Goal: Information Seeking & Learning: Learn about a topic

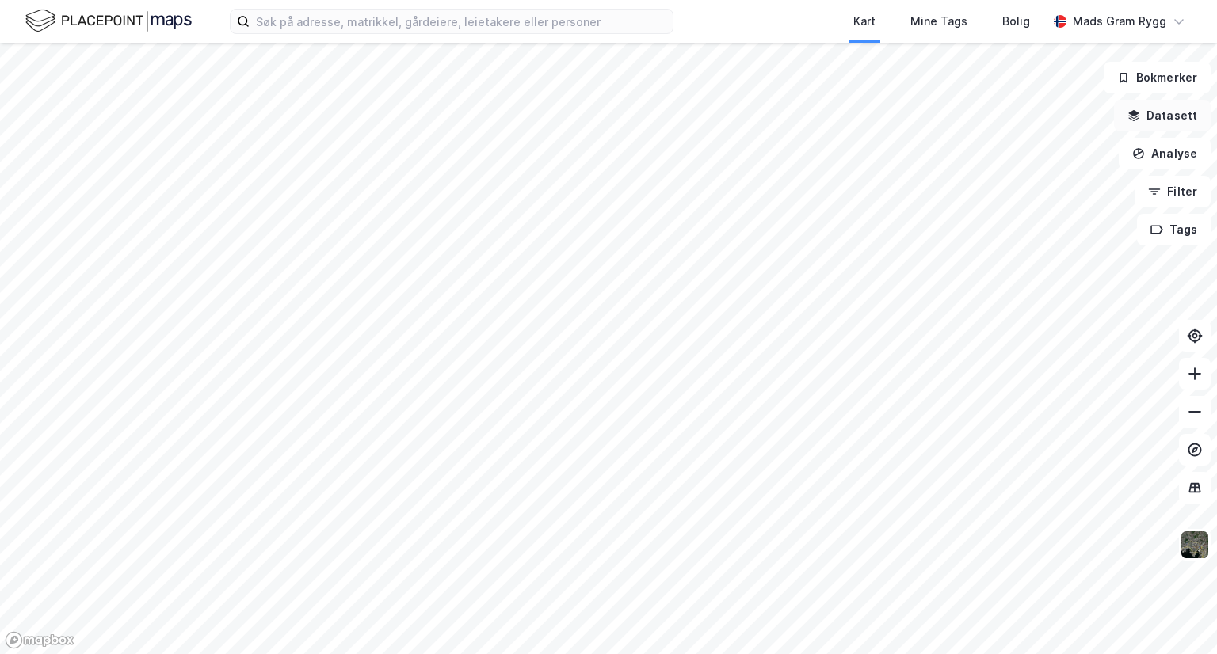
click at [1170, 113] on button "Datasett" at bounding box center [1162, 116] width 97 height 32
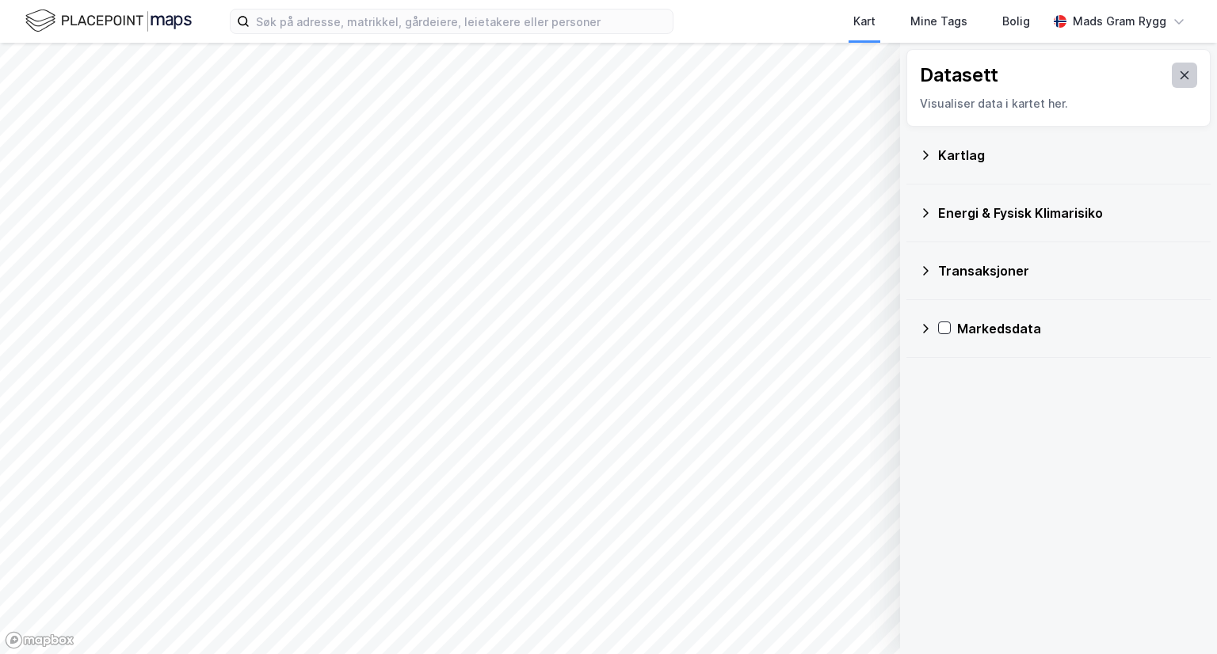
click at [1178, 80] on icon at bounding box center [1184, 75] width 13 height 13
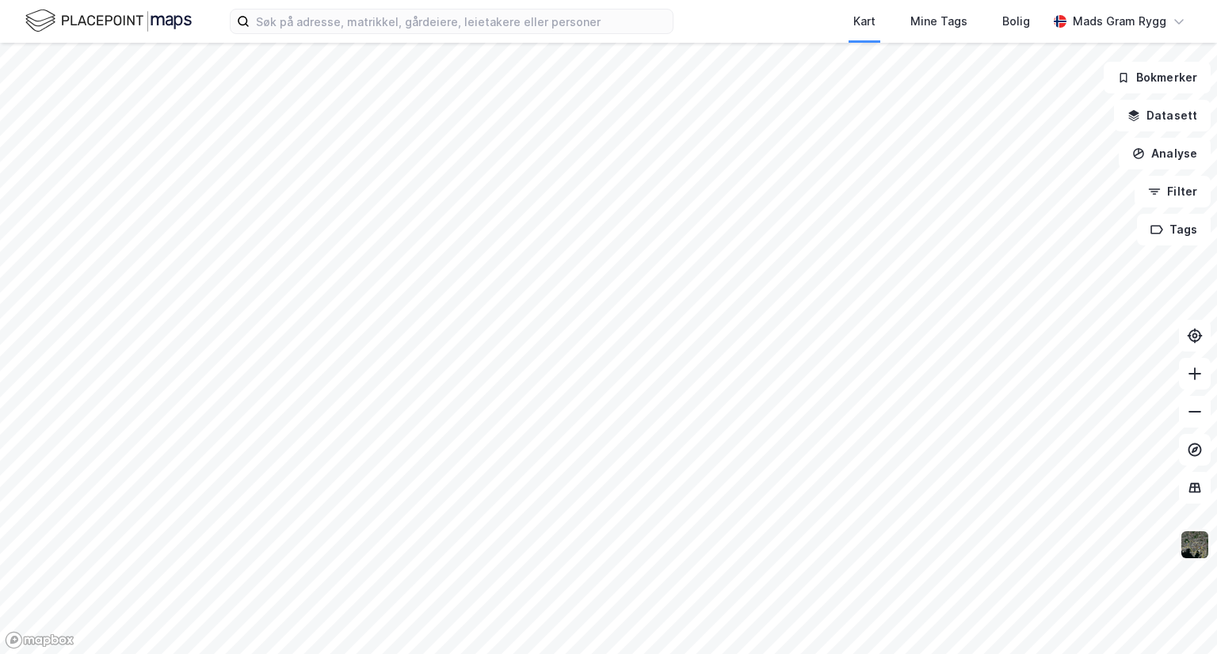
click at [1198, 547] on img at bounding box center [1195, 545] width 30 height 30
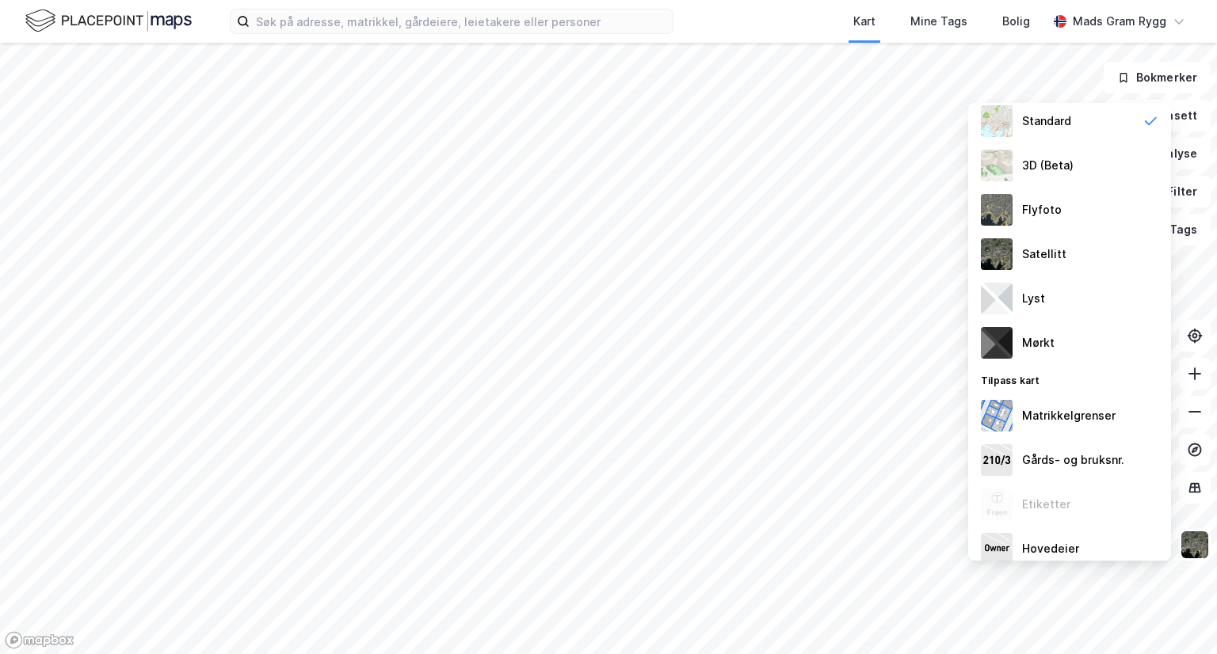
scroll to position [48, 0]
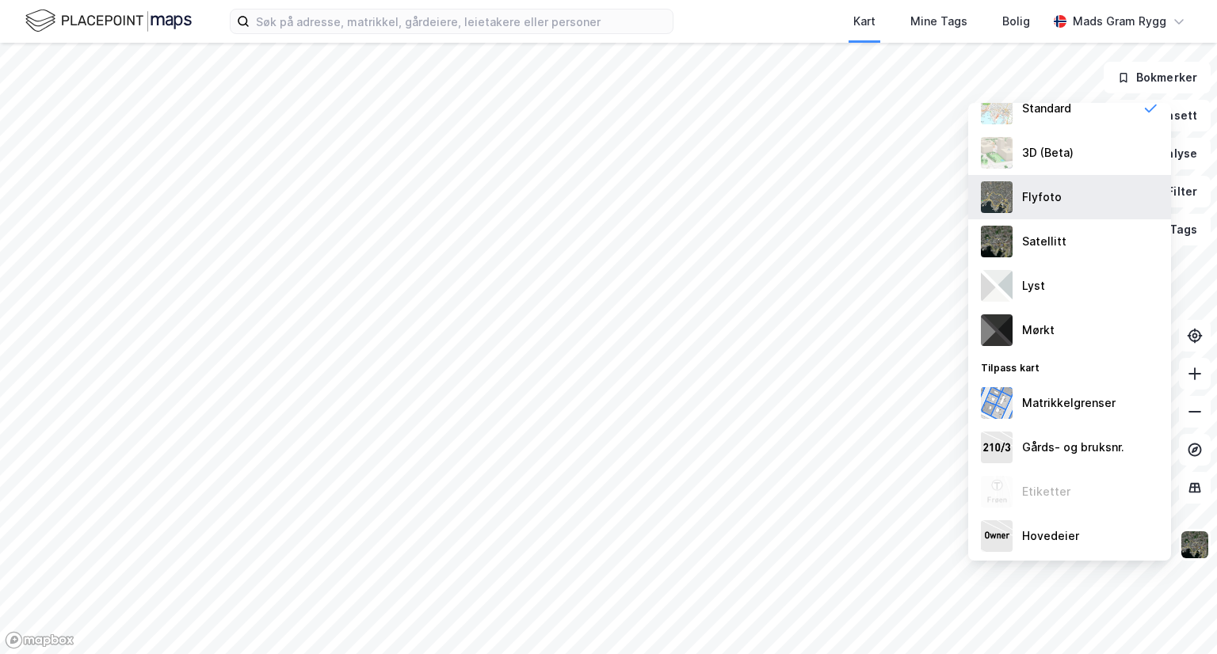
click at [1045, 191] on div "Flyfoto" at bounding box center [1042, 197] width 40 height 19
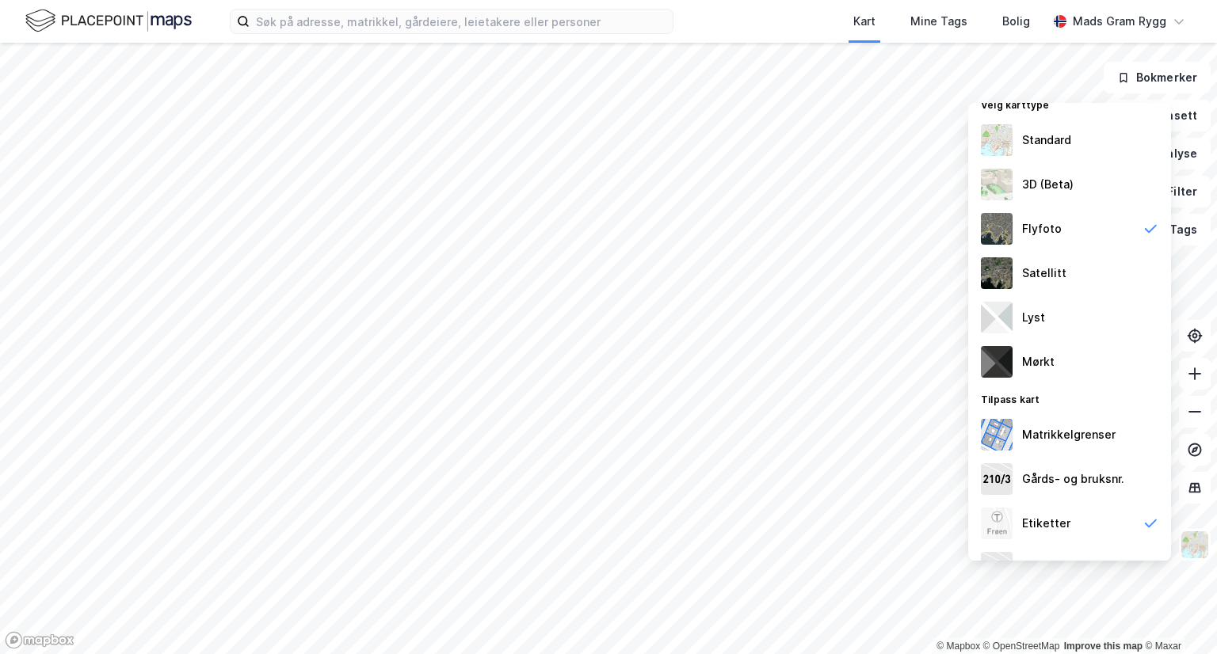
scroll to position [0, 0]
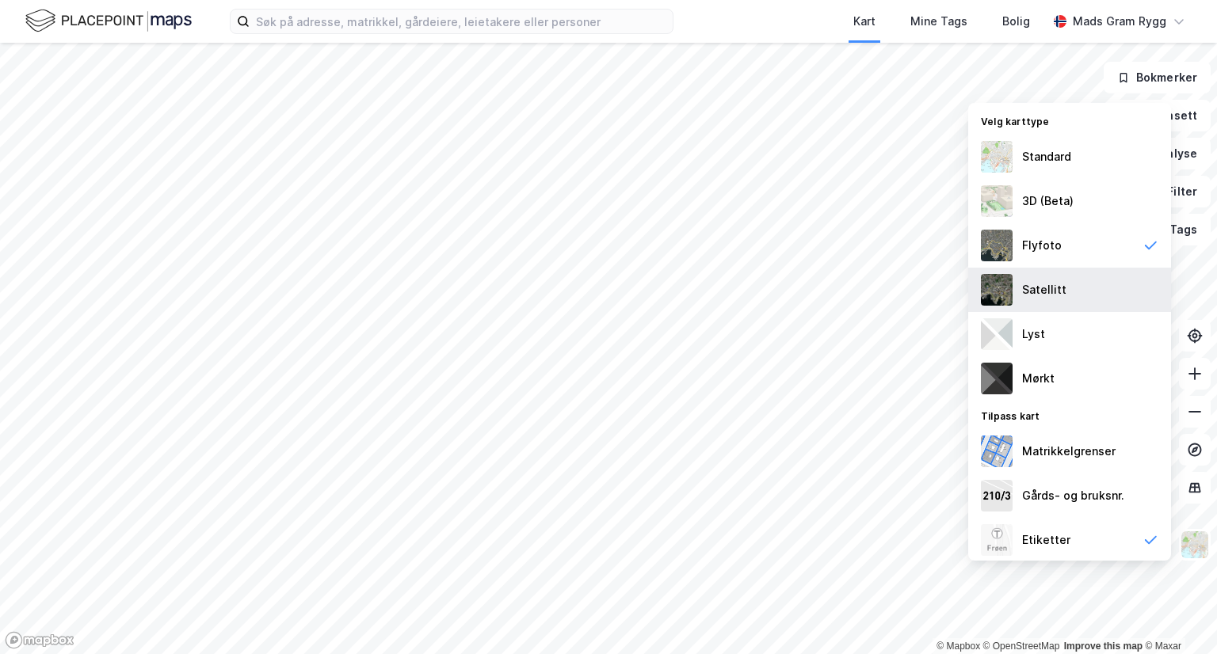
click at [1048, 287] on div "Satellitt" at bounding box center [1044, 289] width 44 height 19
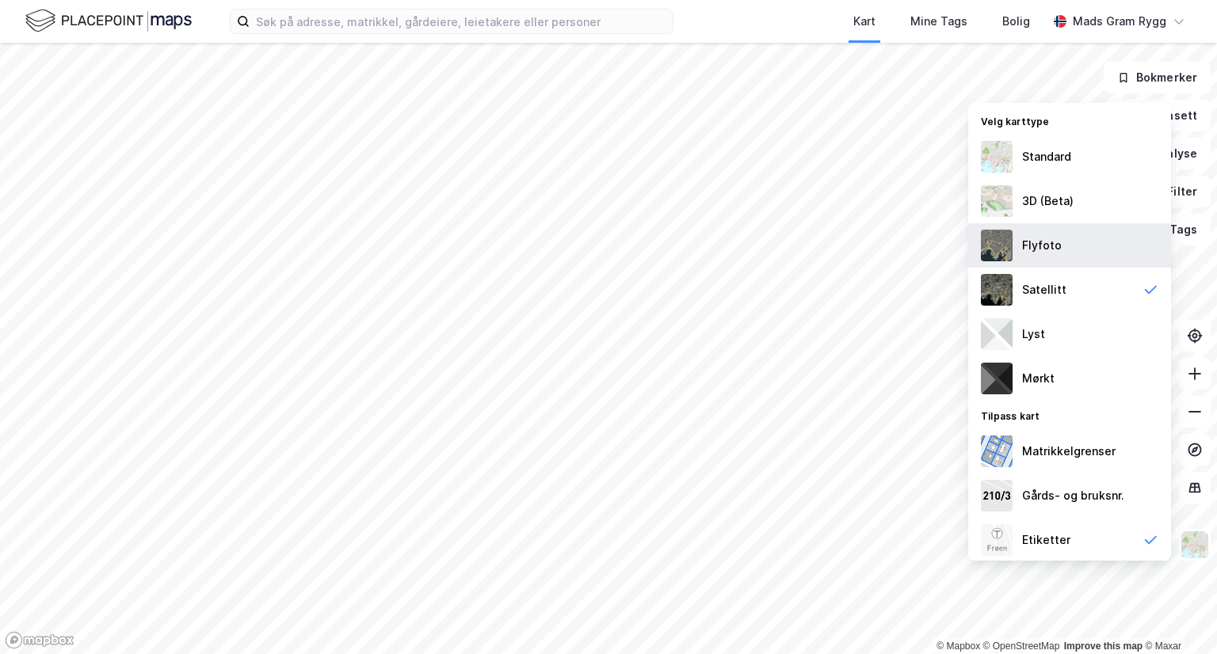
click at [1044, 242] on div "Flyfoto" at bounding box center [1042, 245] width 40 height 19
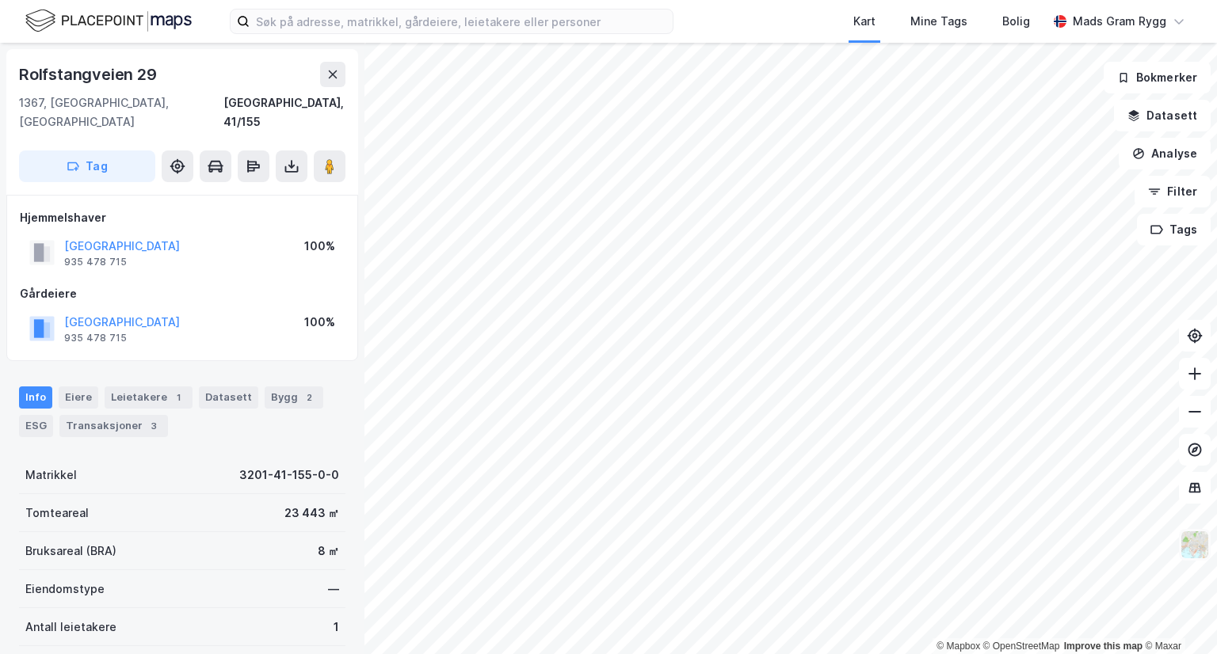
click at [1193, 550] on img at bounding box center [1195, 545] width 30 height 30
click at [1178, 182] on button "Filter" at bounding box center [1173, 192] width 76 height 32
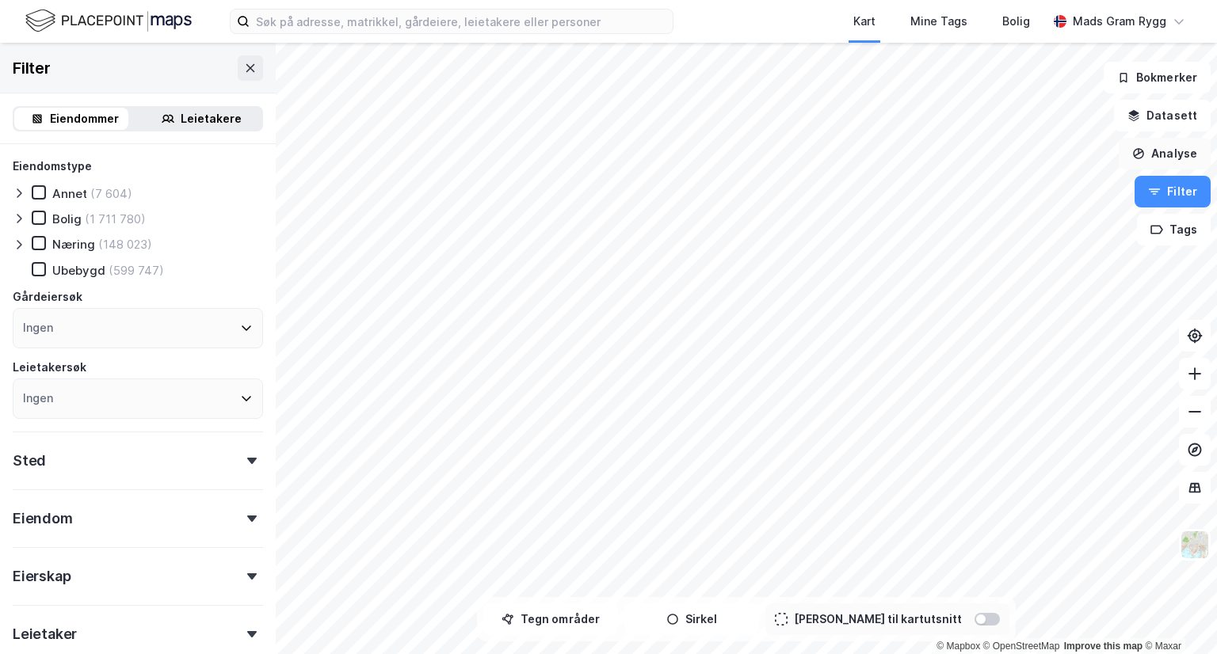
click at [1166, 158] on button "Analyse" at bounding box center [1165, 154] width 92 height 32
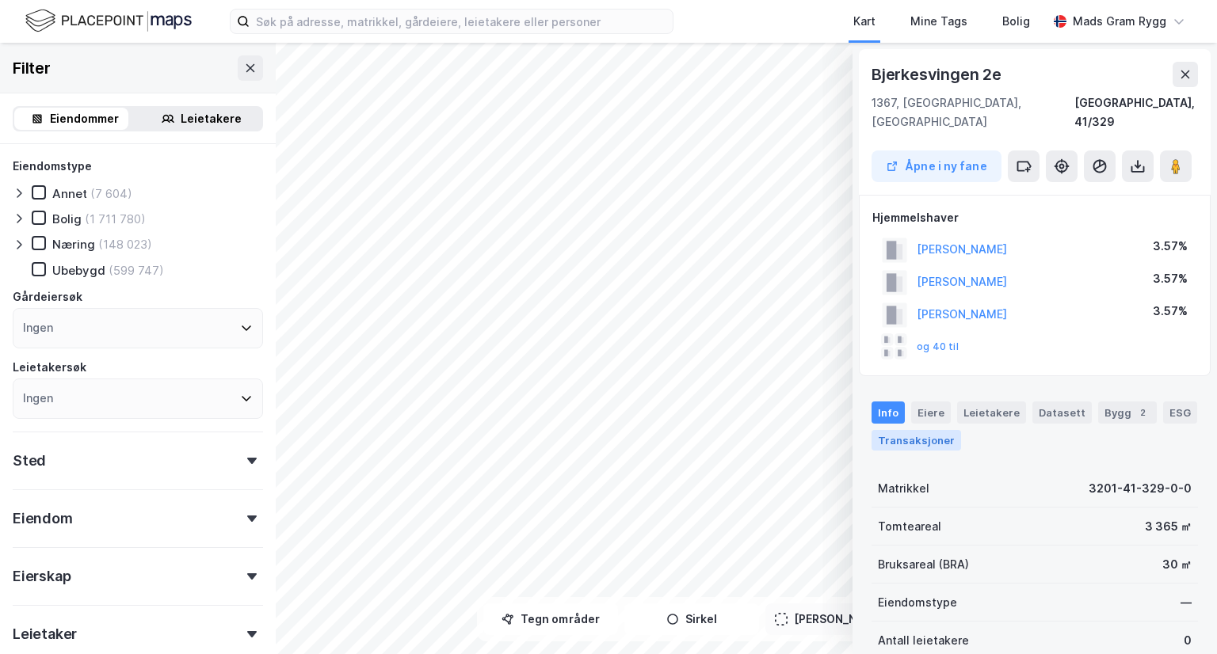
click at [929, 430] on div "Transaksjoner" at bounding box center [917, 440] width 90 height 21
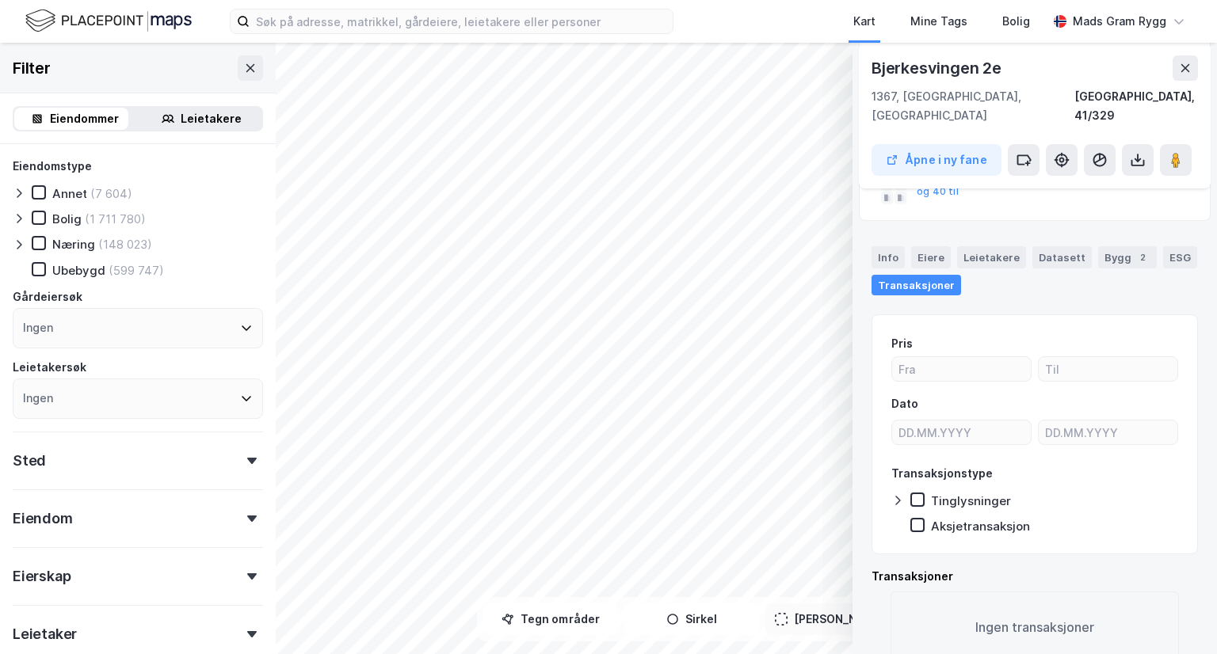
scroll to position [164, 0]
